Goal: Information Seeking & Learning: Learn about a topic

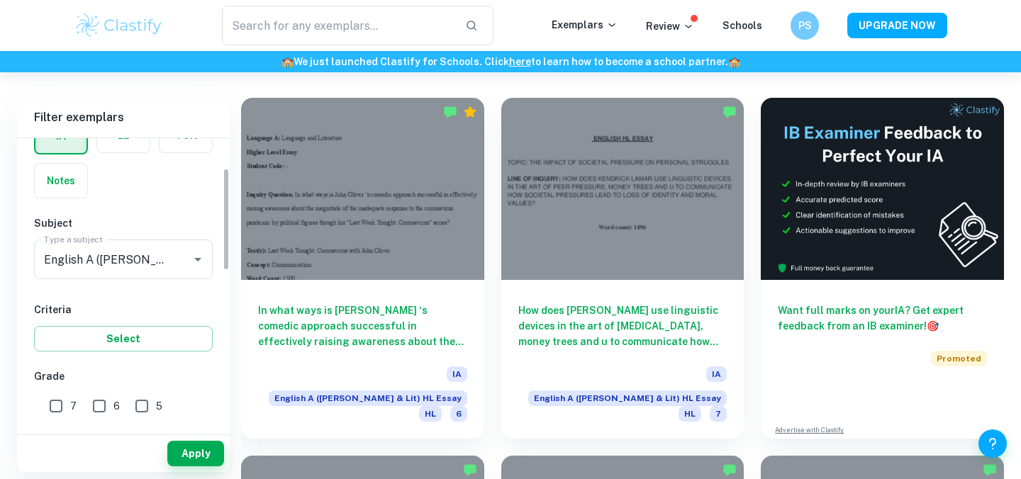
scroll to position [86, 0]
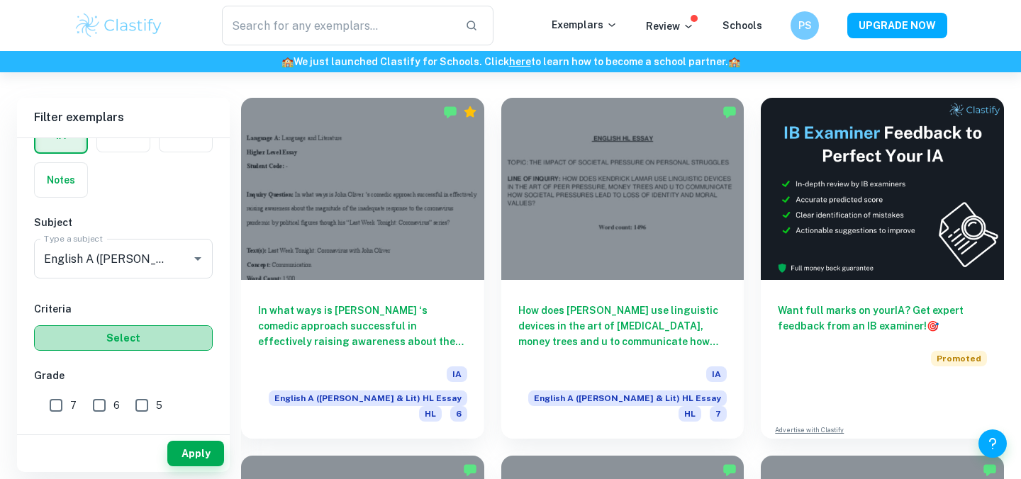
click at [118, 334] on button "Select" at bounding box center [123, 338] width 179 height 26
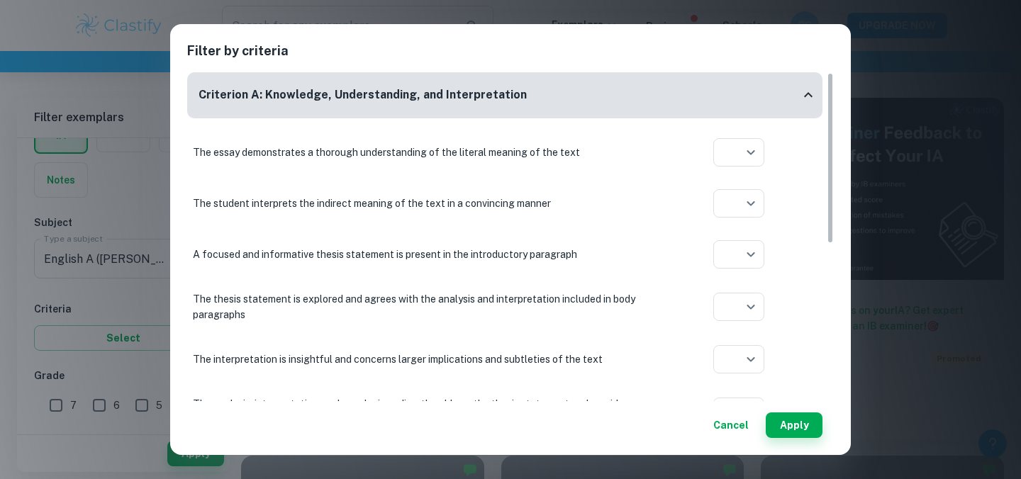
click at [952, 82] on div "Filter by criteria Criterion A: Knowledge, Understanding, and Interpretation Th…" at bounding box center [510, 239] width 1021 height 479
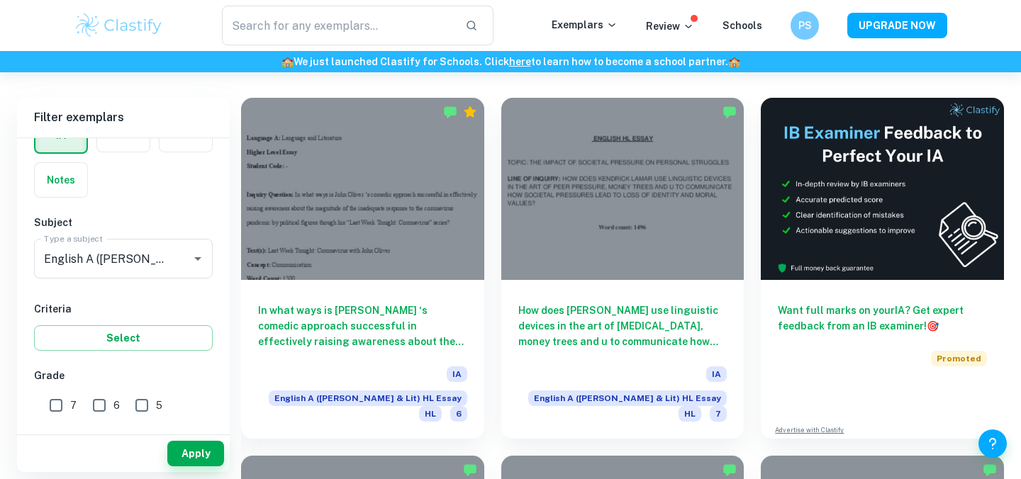
click at [56, 406] on input "7" at bounding box center [56, 405] width 28 height 28
checkbox input "true"
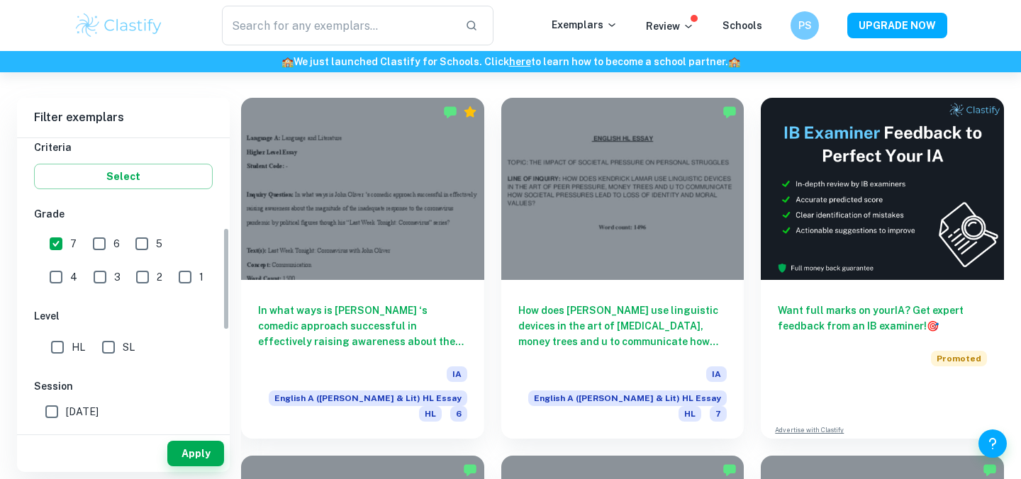
scroll to position [349, 0]
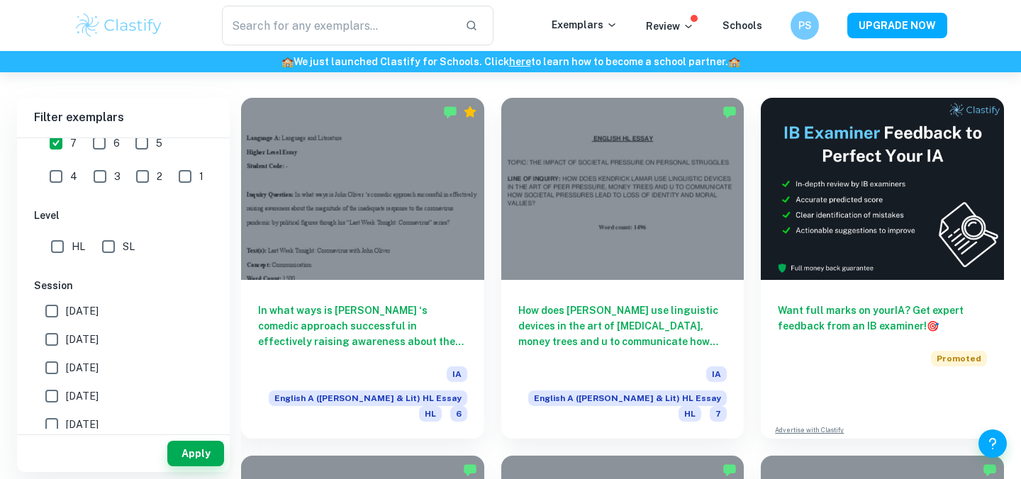
click at [59, 245] on input "HL" at bounding box center [57, 247] width 28 height 28
checkbox input "true"
click at [194, 452] on button "Apply" at bounding box center [195, 454] width 57 height 26
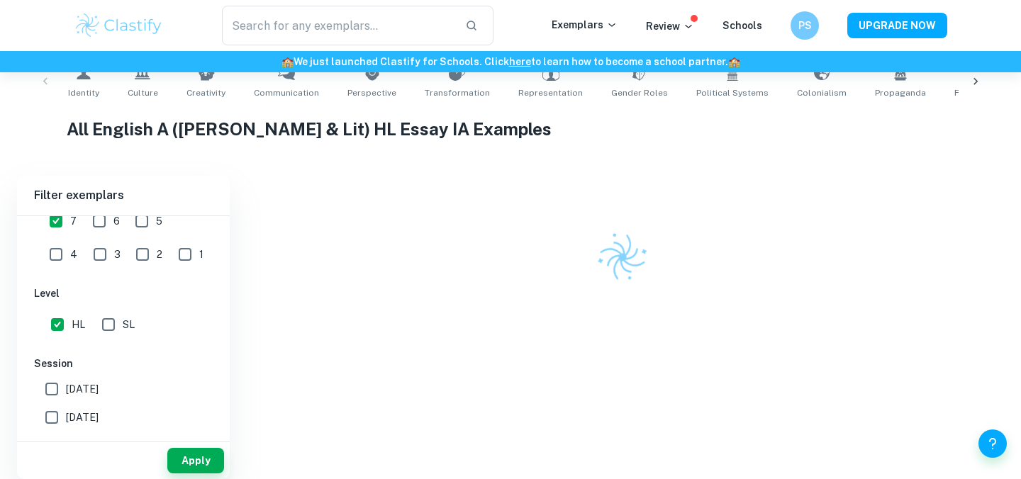
scroll to position [380, 0]
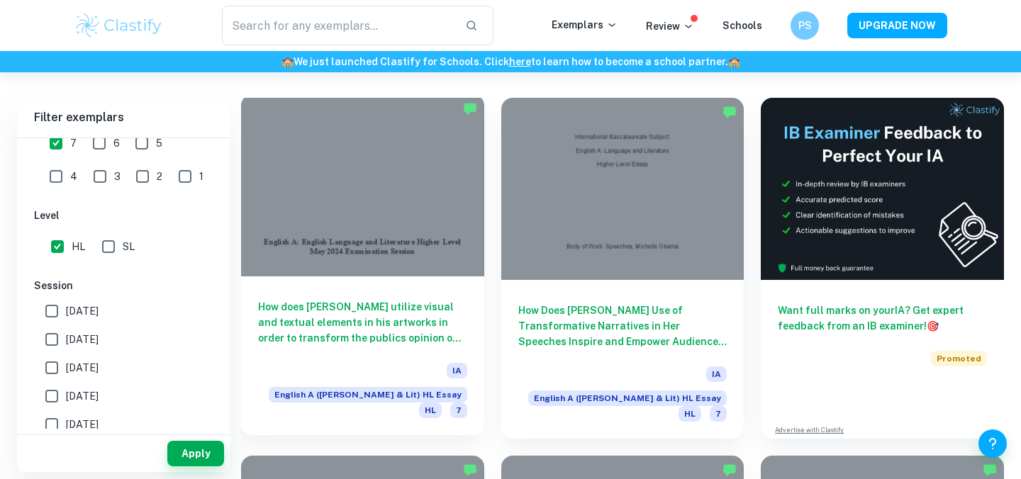
click at [293, 325] on h6 "How does [PERSON_NAME] utilize visual and textual elements in his artworks in o…" at bounding box center [362, 322] width 209 height 47
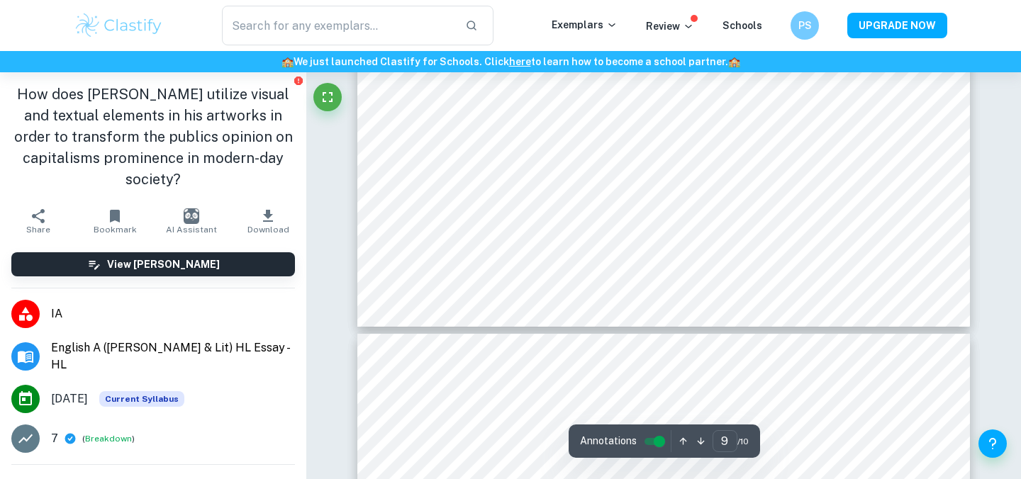
type input "10"
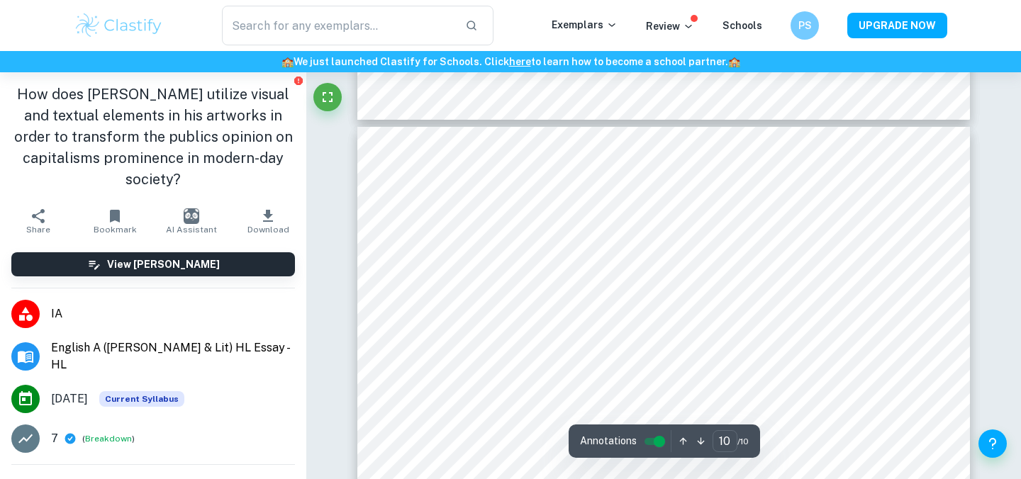
scroll to position [7908, 0]
